Goal: Information Seeking & Learning: Learn about a topic

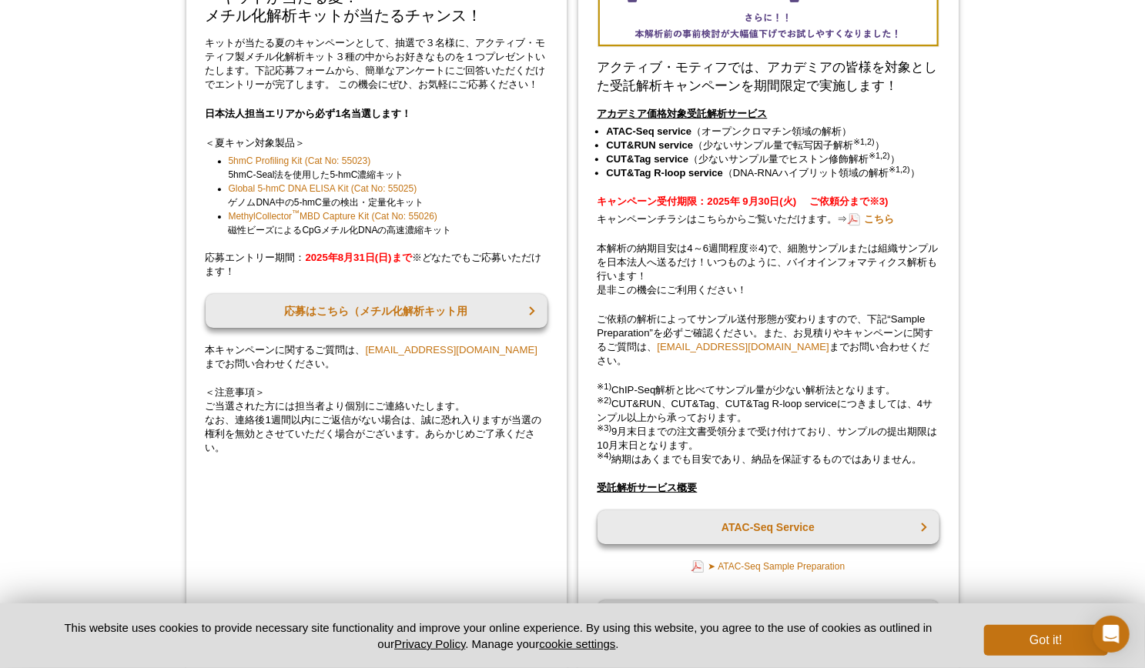
scroll to position [2795, 0]
click at [876, 226] on link "こちら" at bounding box center [871, 219] width 47 height 15
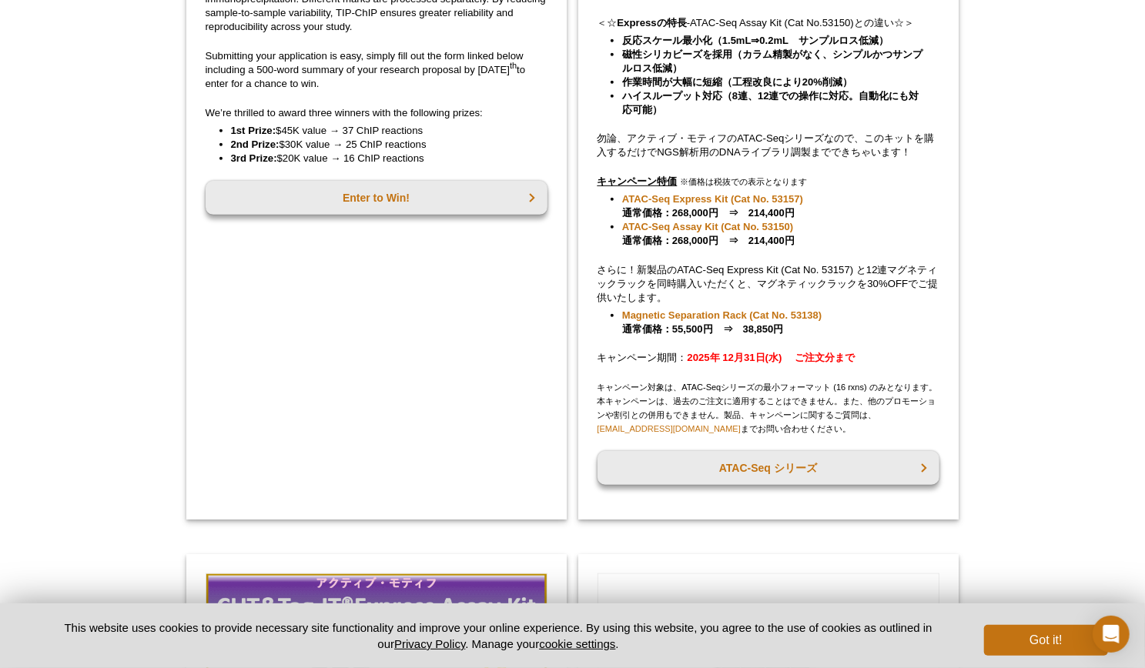
scroll to position [0, 0]
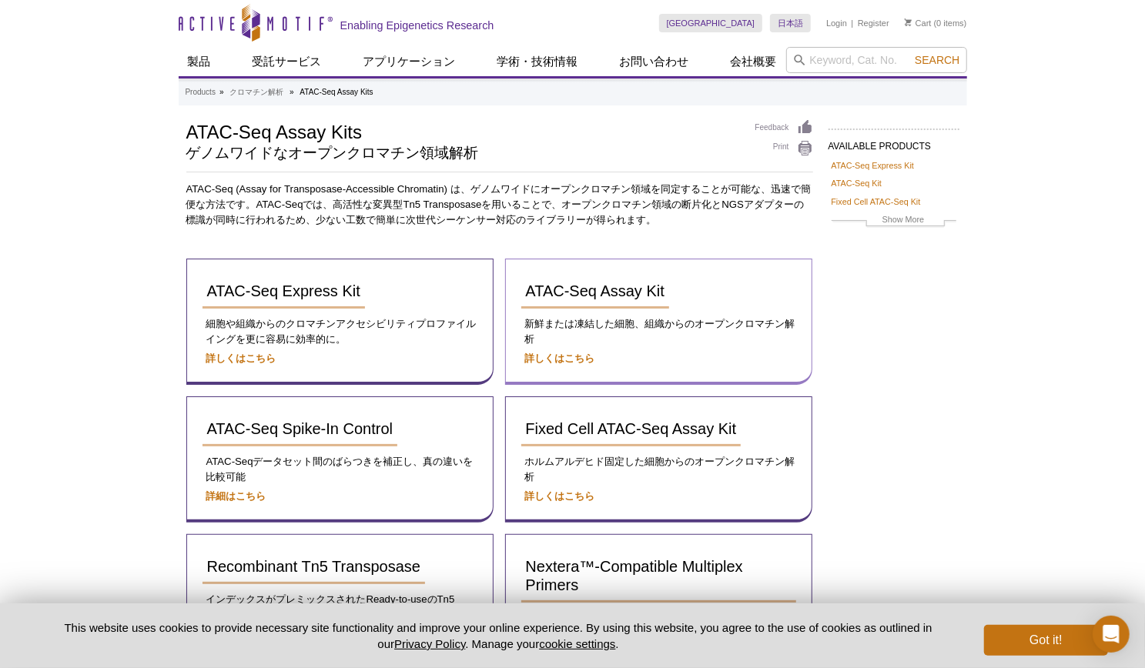
scroll to position [194, 0]
